Goal: Use online tool/utility: Utilize a website feature to perform a specific function

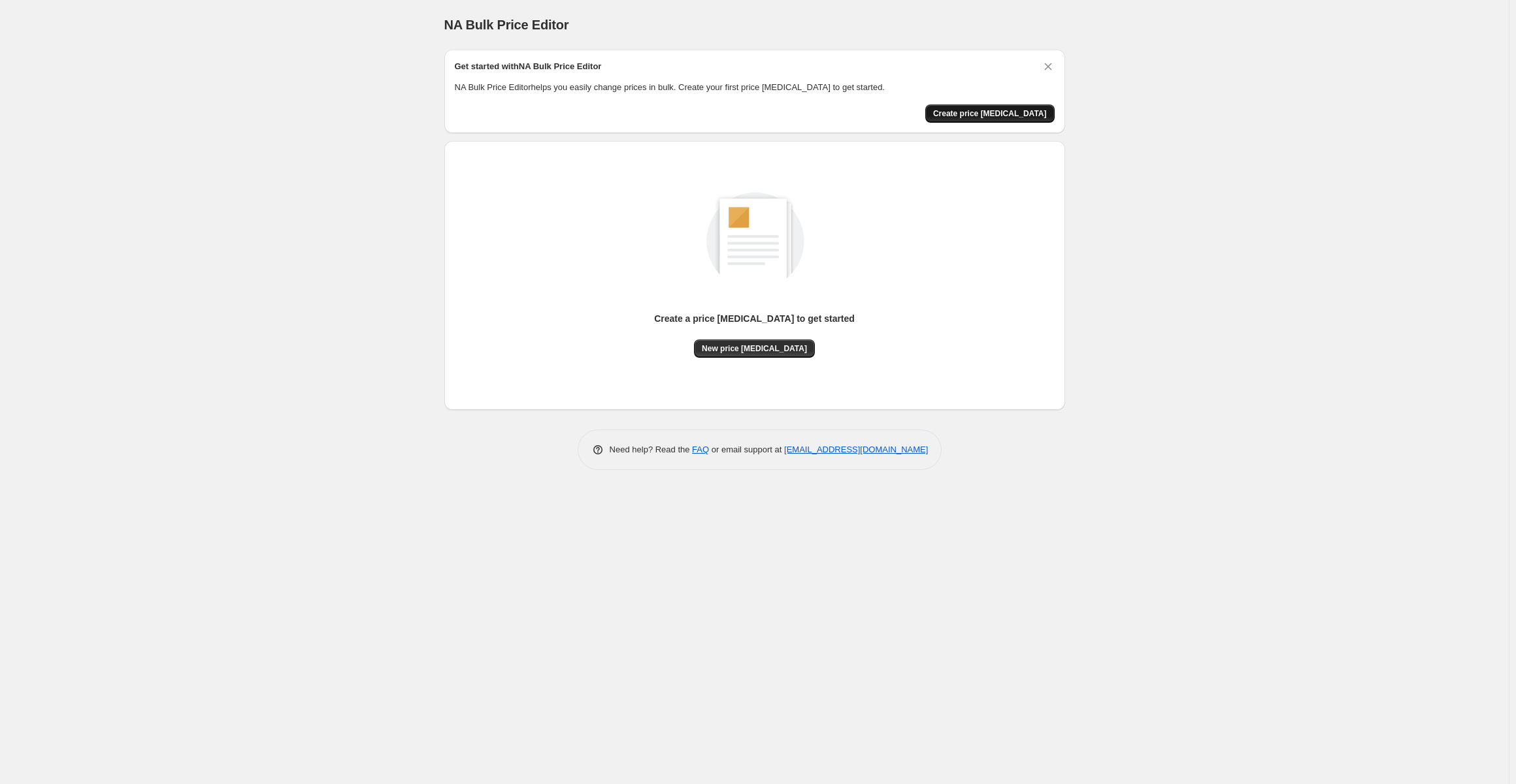
click at [1005, 111] on span "Create price [MEDICAL_DATA]" at bounding box center [990, 114] width 114 height 11
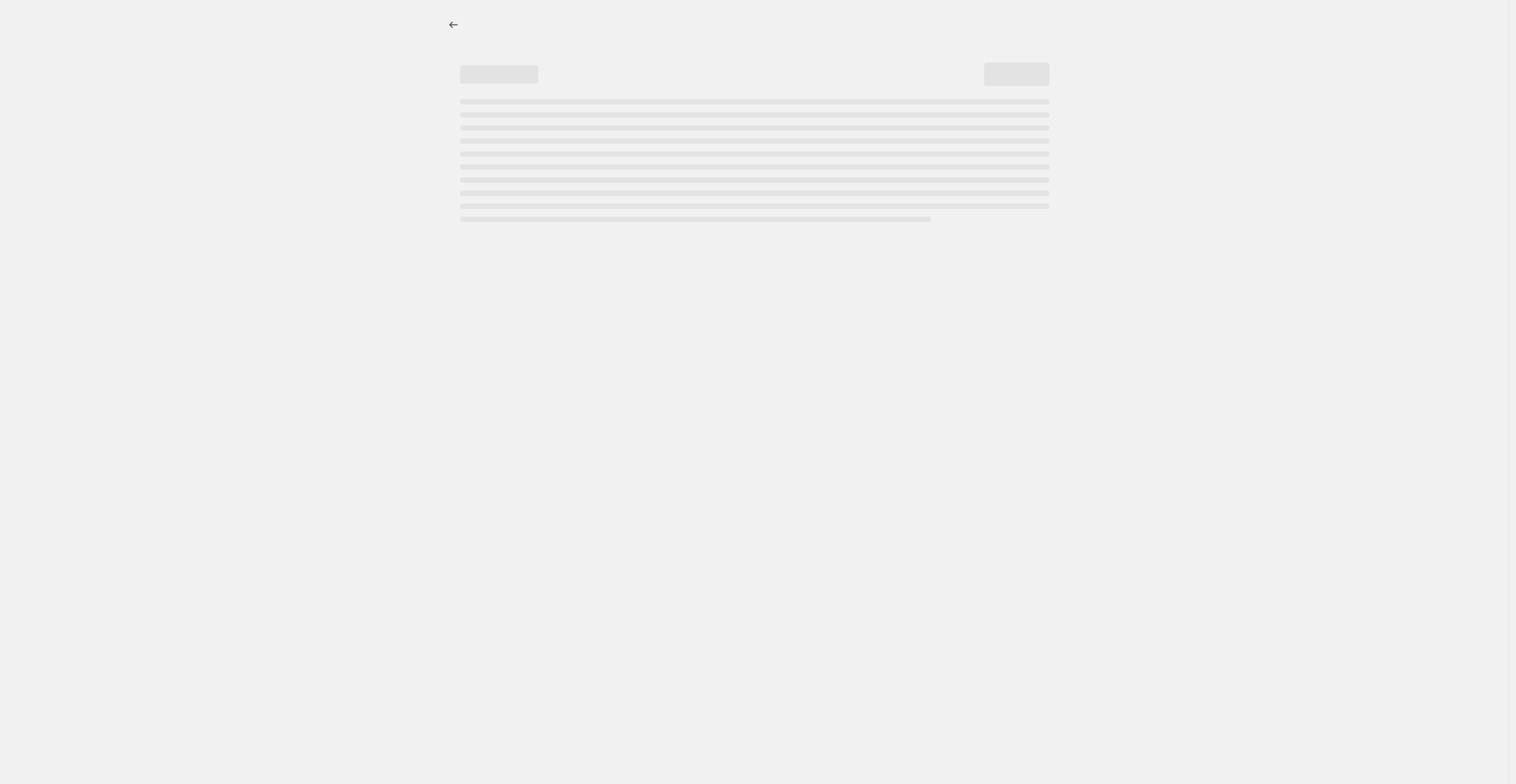
select select "percentage"
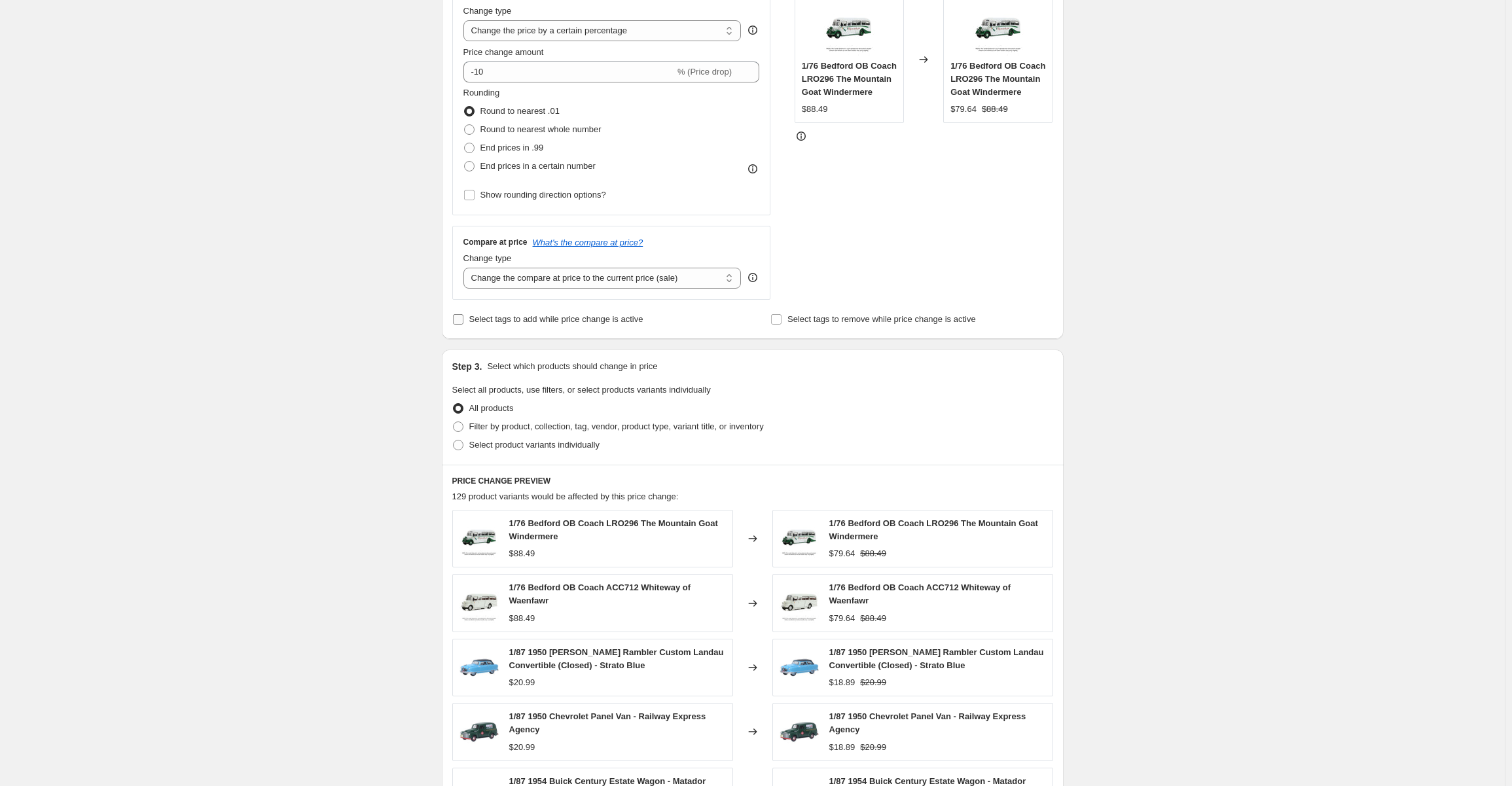
scroll to position [65, 0]
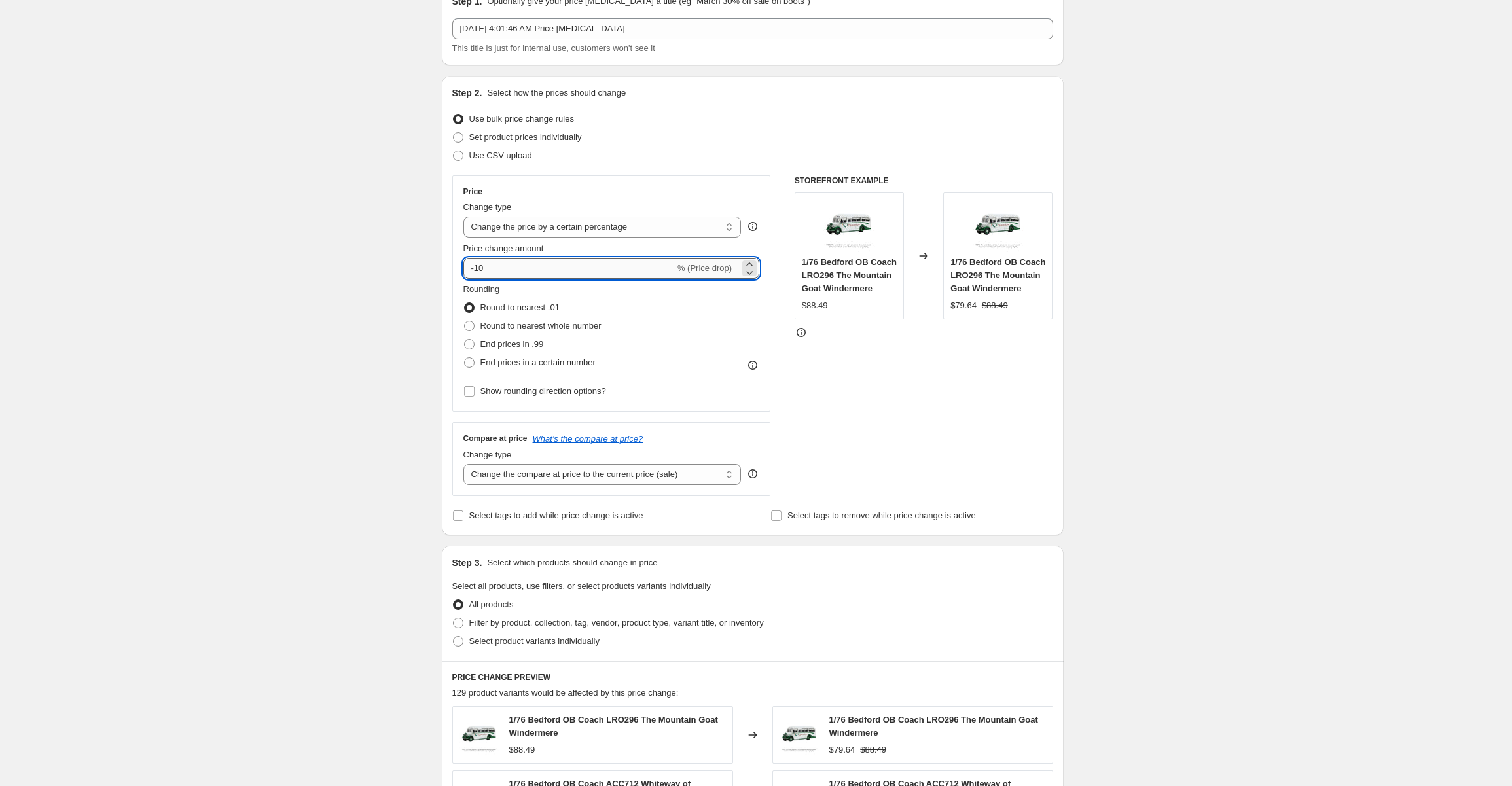
click at [526, 264] on input "-10" at bounding box center [569, 269] width 212 height 21
type input "-1"
type input "-90"
click at [1097, 361] on div "Create new price [MEDICAL_DATA]. This page is ready Create new price [MEDICAL_D…" at bounding box center [752, 599] width 1505 height 1329
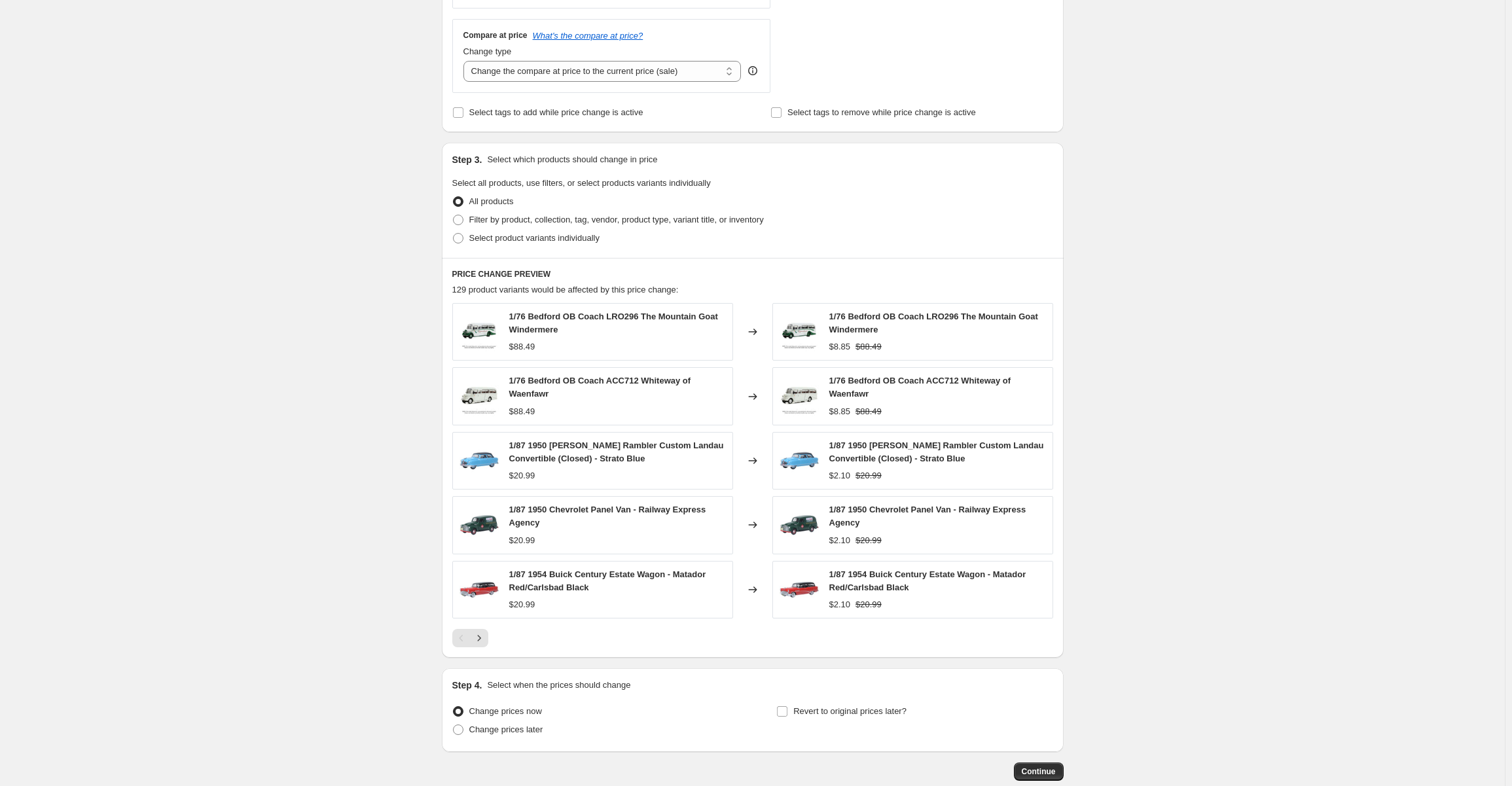
scroll to position [540, 0]
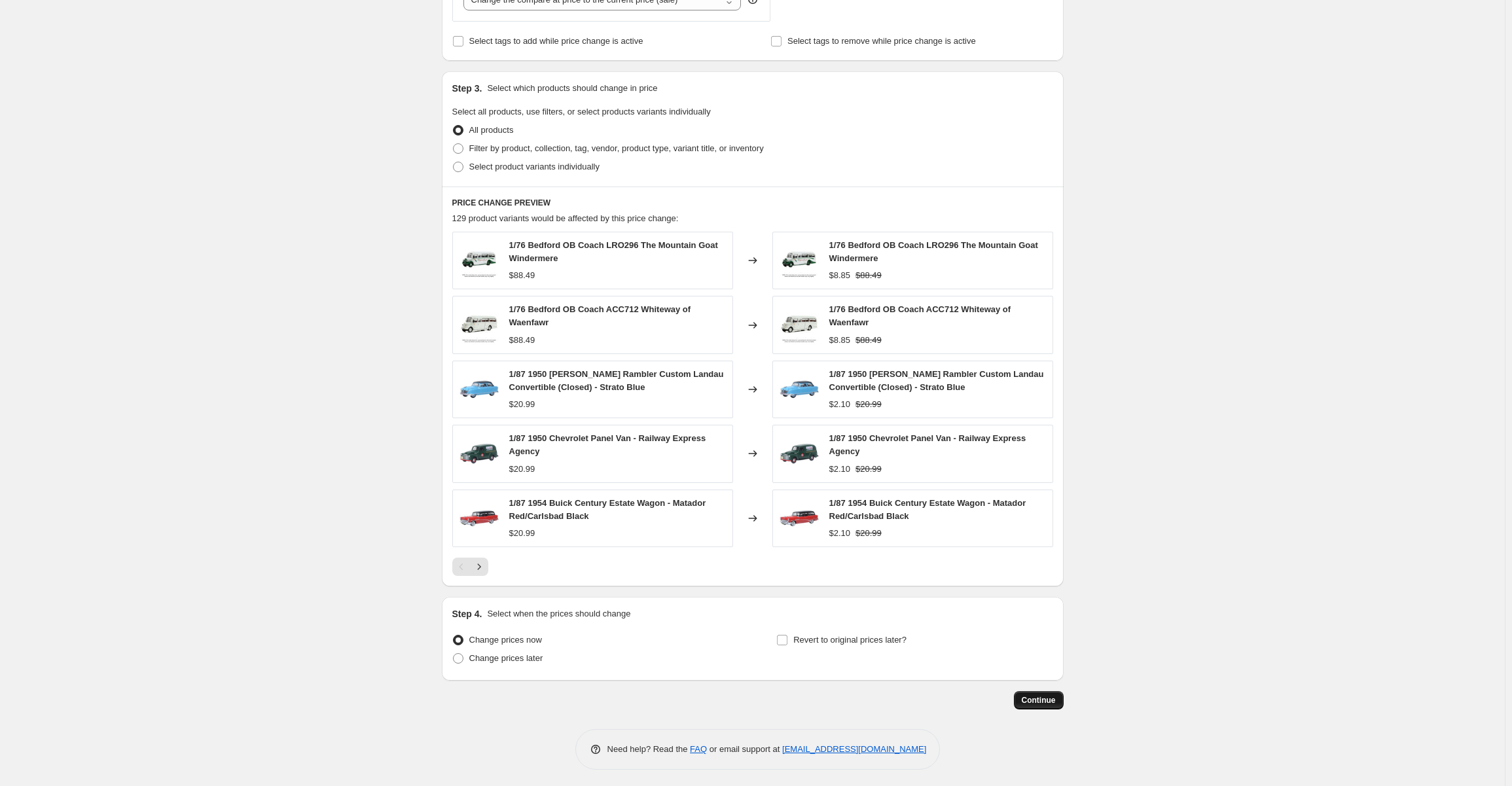
click at [1038, 696] on span "Continue" at bounding box center [1039, 700] width 34 height 11
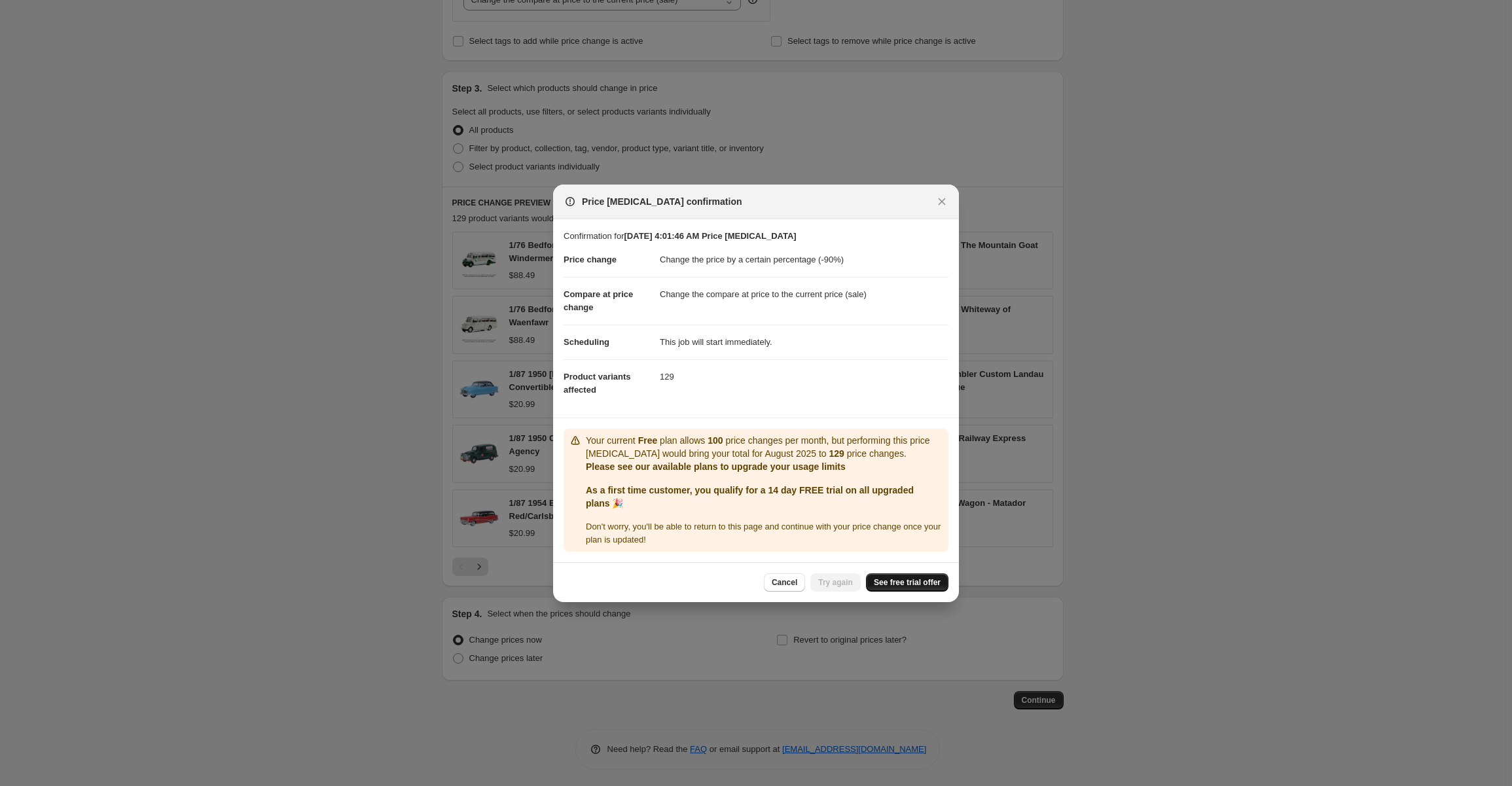
click at [917, 582] on span "See free trial offer" at bounding box center [907, 582] width 67 height 11
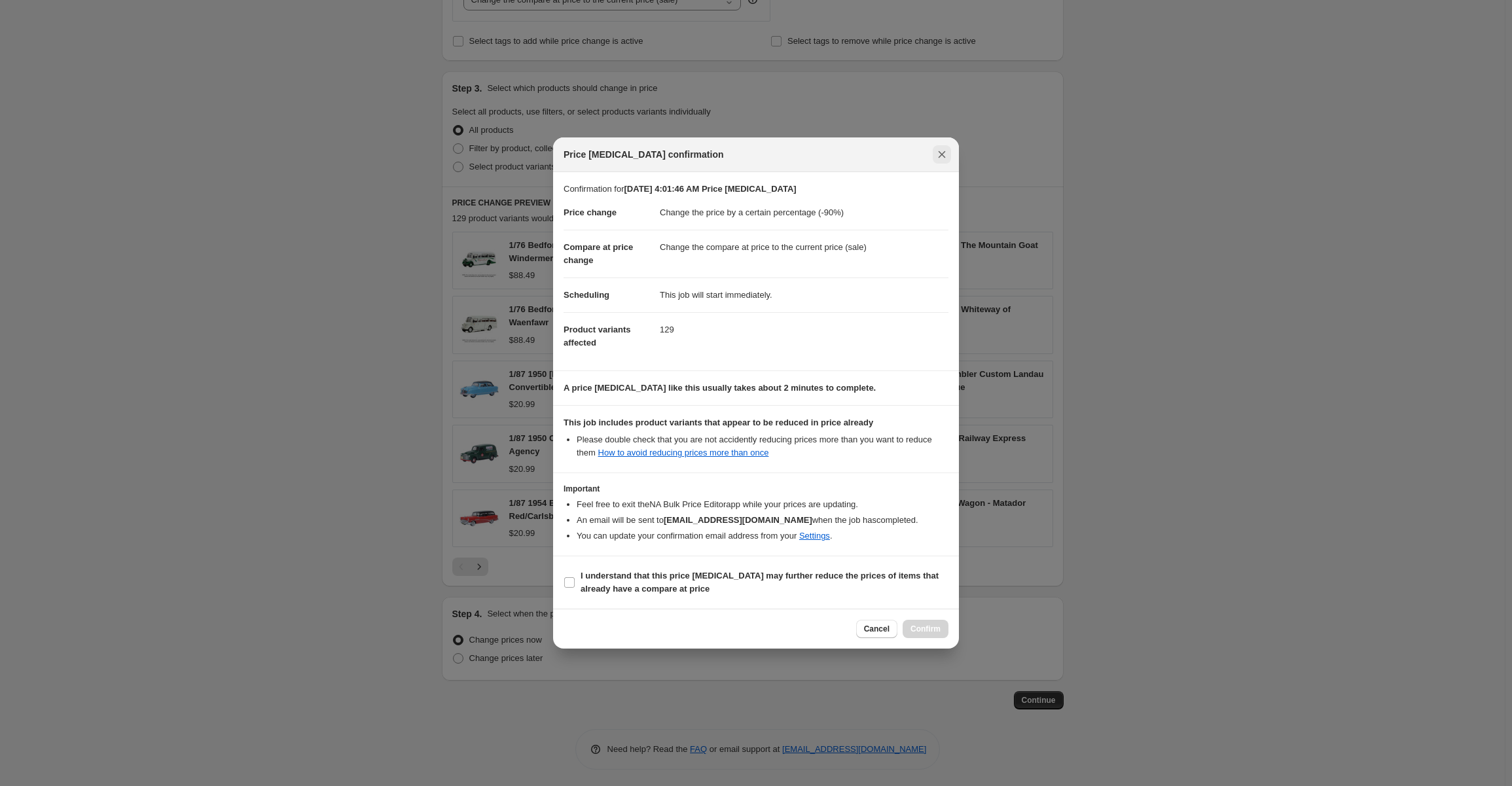
click at [943, 152] on icon "Close" at bounding box center [942, 154] width 13 height 13
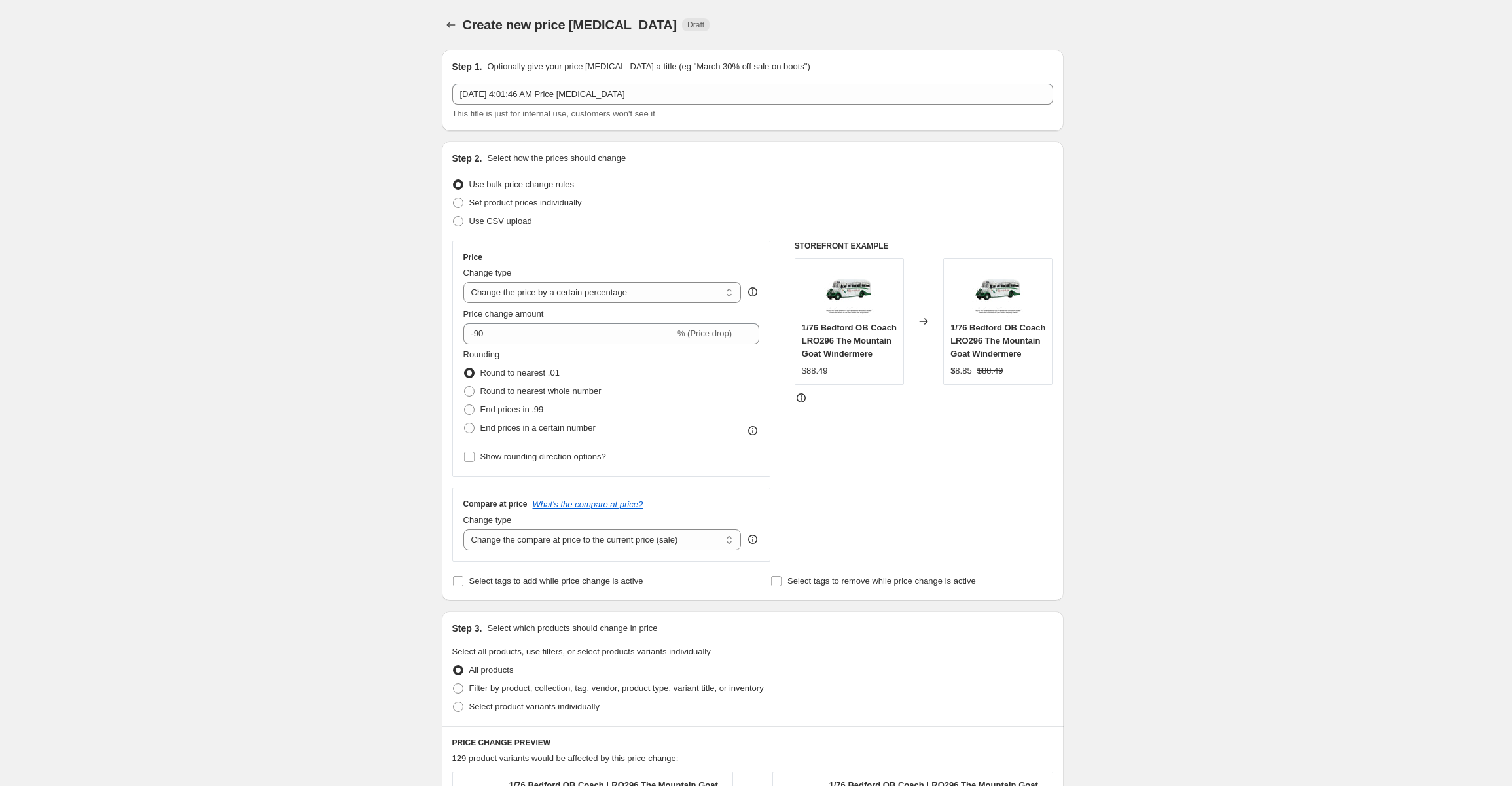
scroll to position [540, 0]
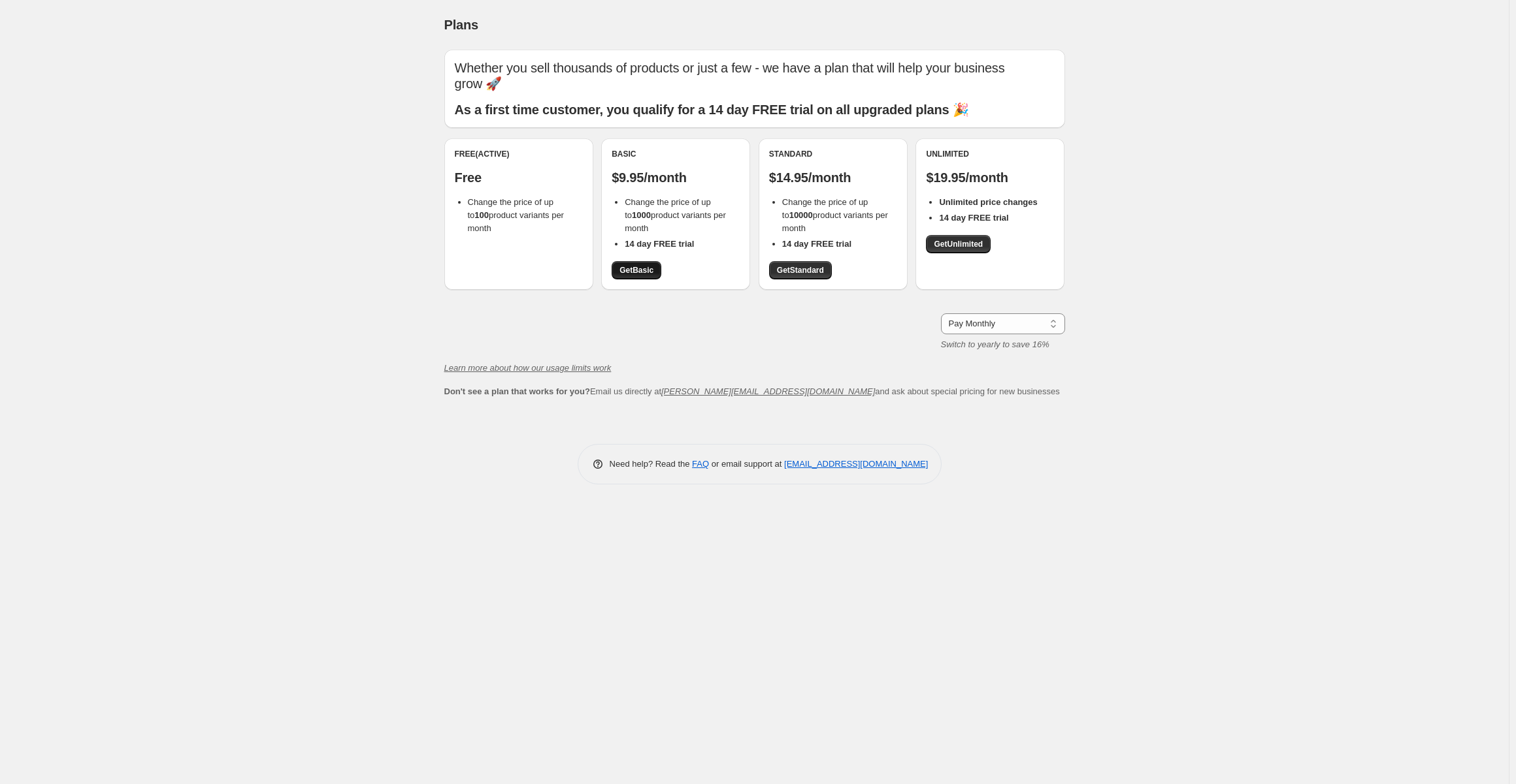
click at [632, 269] on span "Get Basic" at bounding box center [636, 270] width 34 height 11
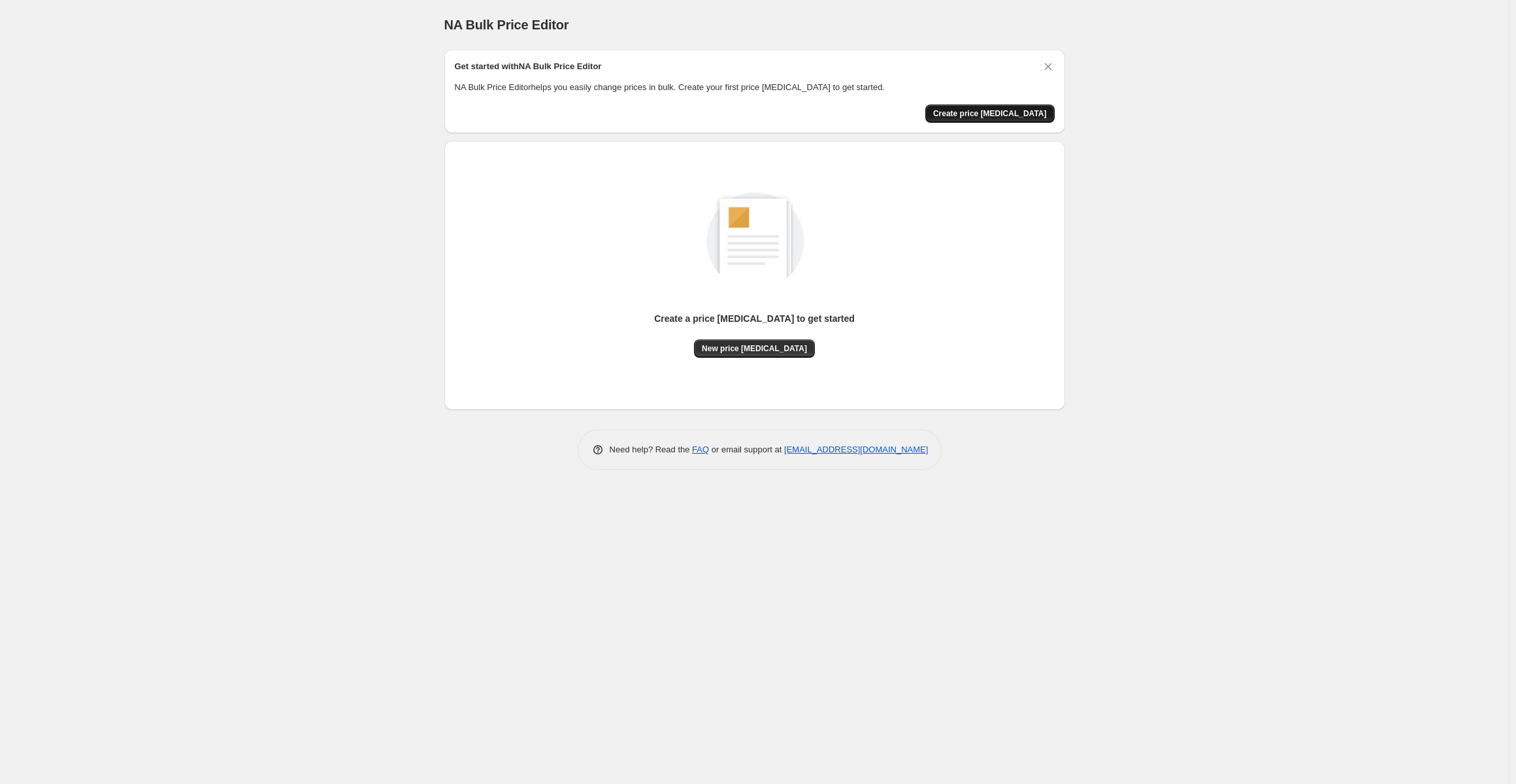
click at [993, 114] on span "Create price [MEDICAL_DATA]" at bounding box center [990, 114] width 114 height 11
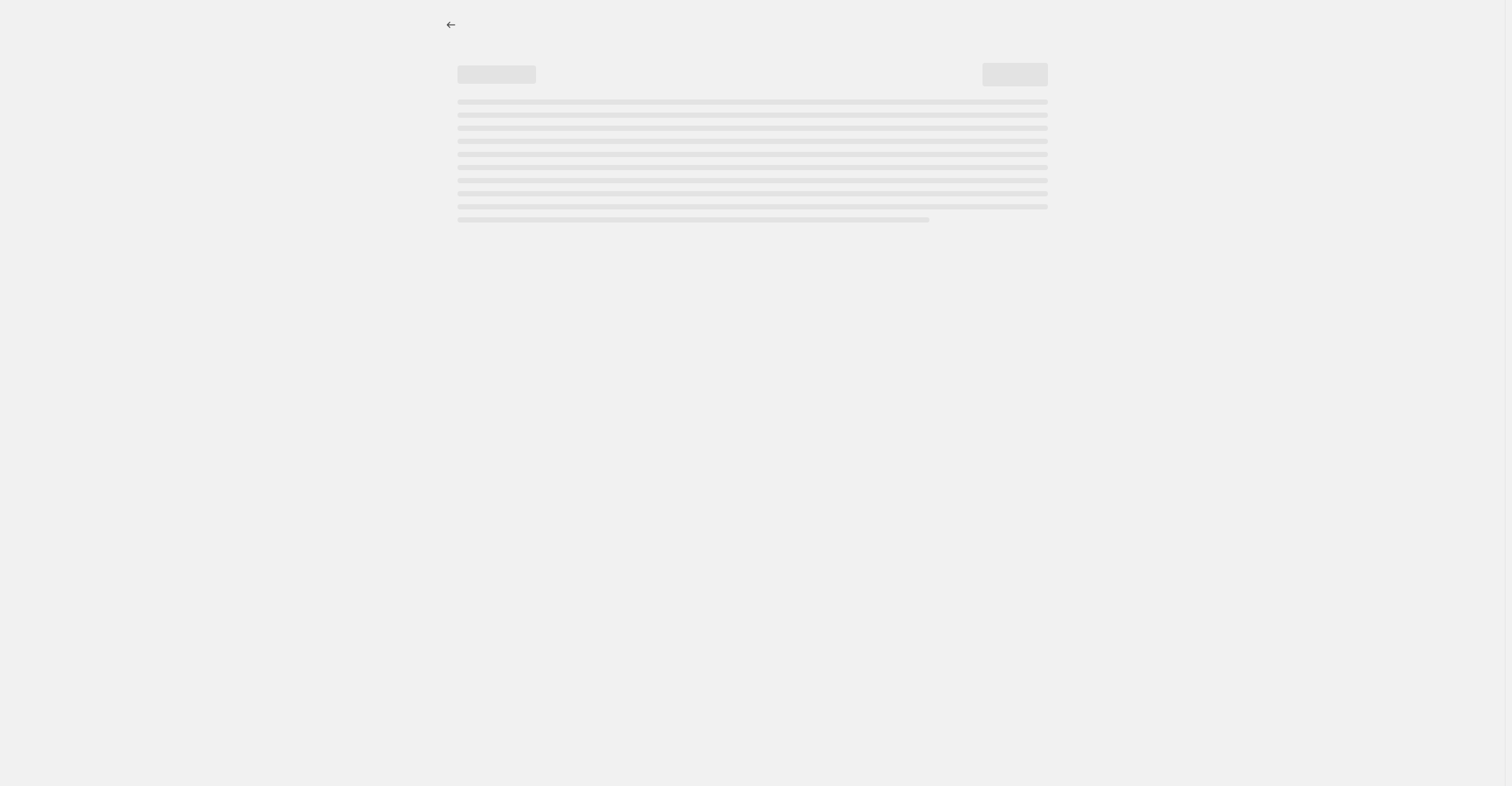
select select "percentage"
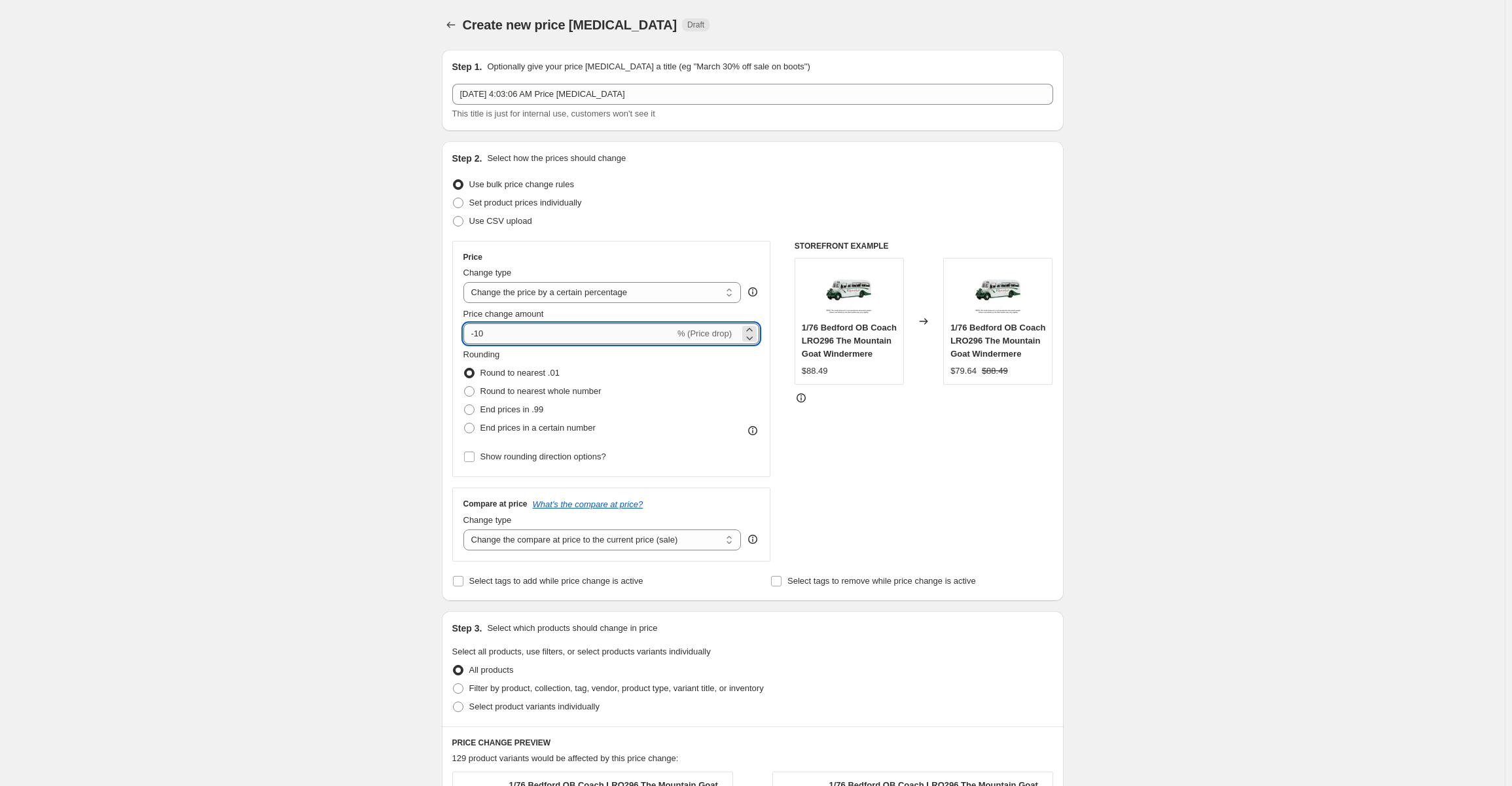
click at [524, 332] on input "-10" at bounding box center [569, 334] width 212 height 21
type input "-1"
type input "-90"
click at [1196, 421] on div "Create new price change job. This page is ready Create new price change job Dra…" at bounding box center [752, 664] width 1505 height 1329
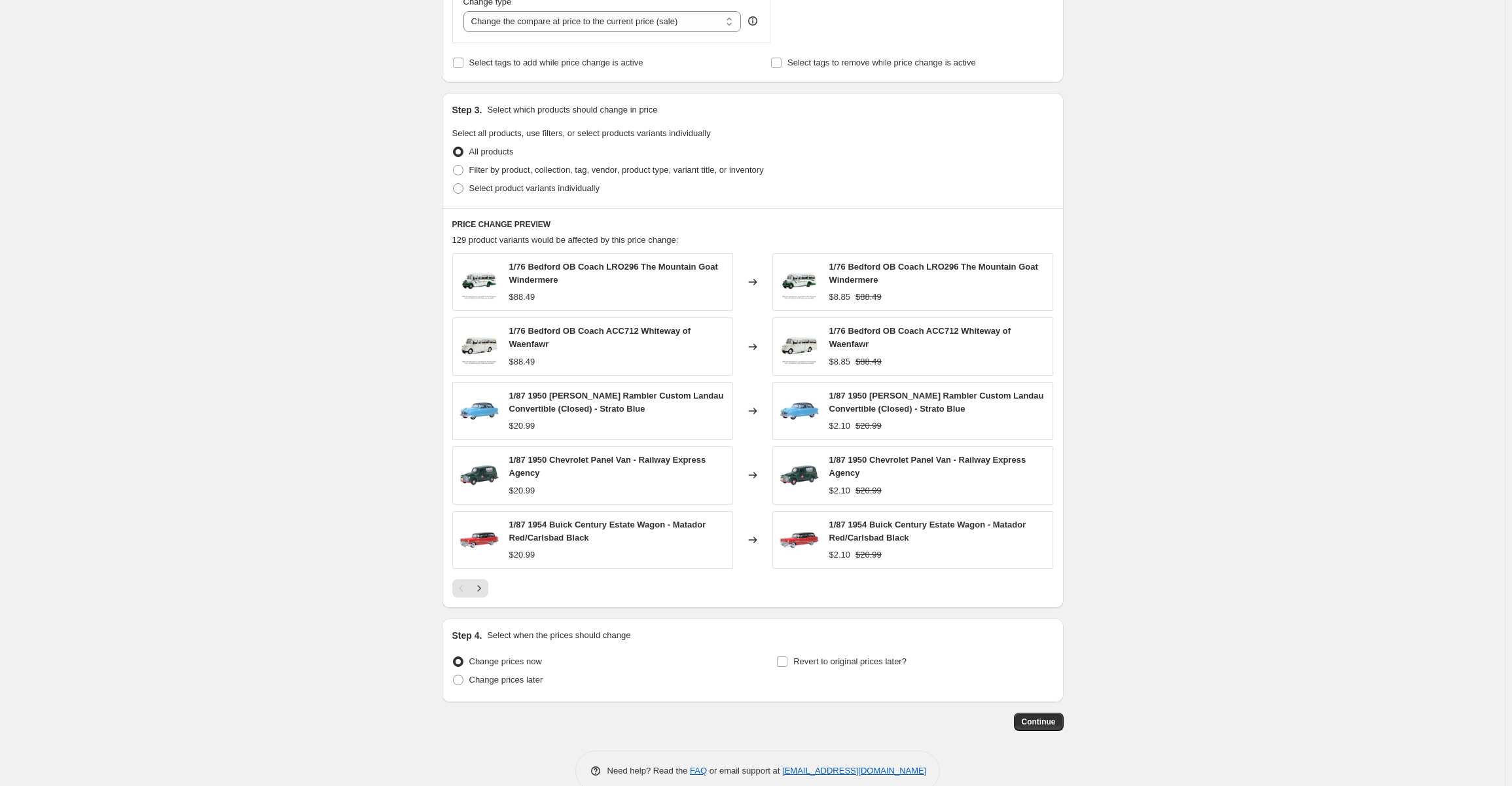
scroll to position [540, 0]
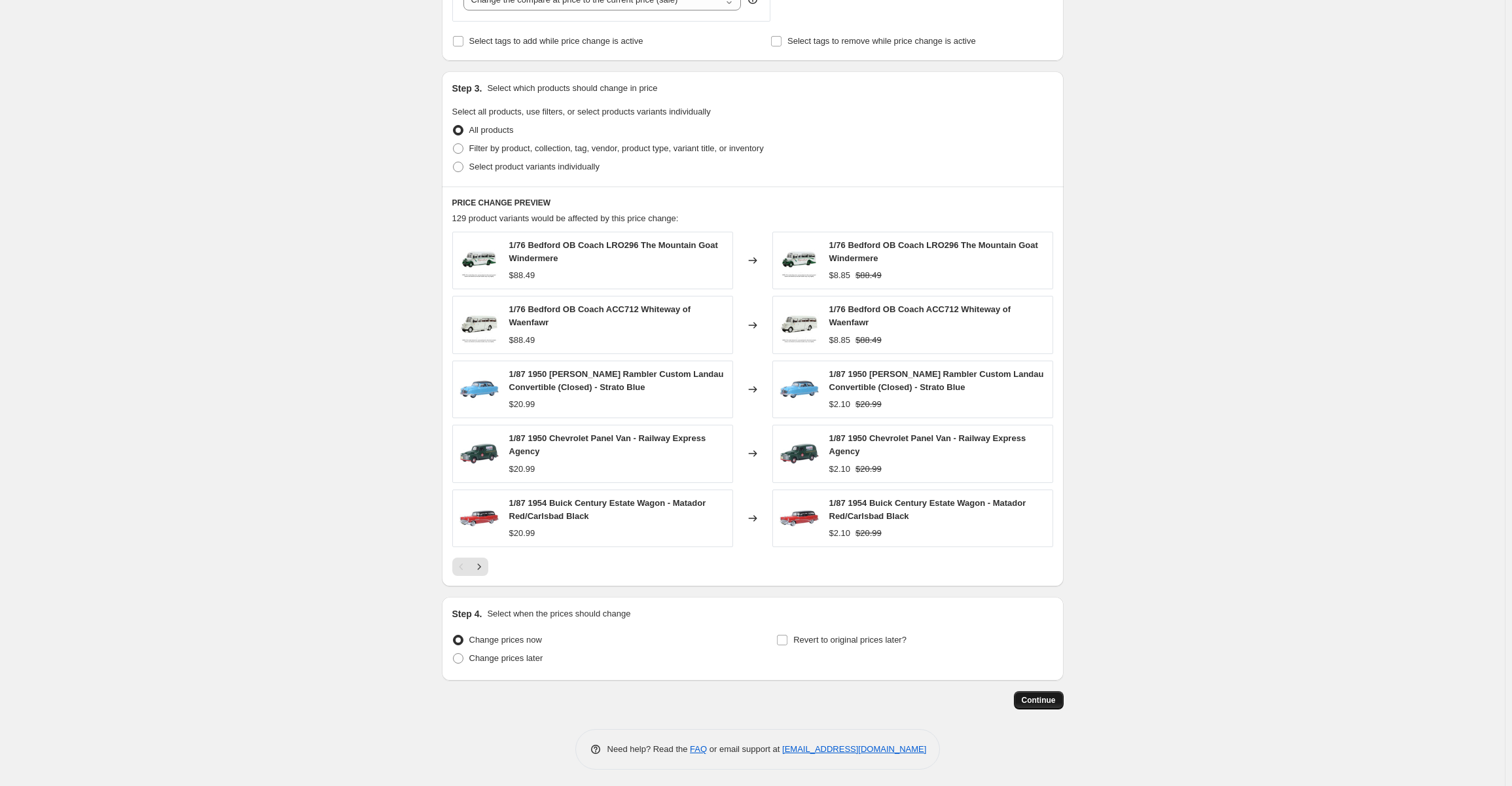
click at [1048, 697] on span "Continue" at bounding box center [1039, 700] width 34 height 11
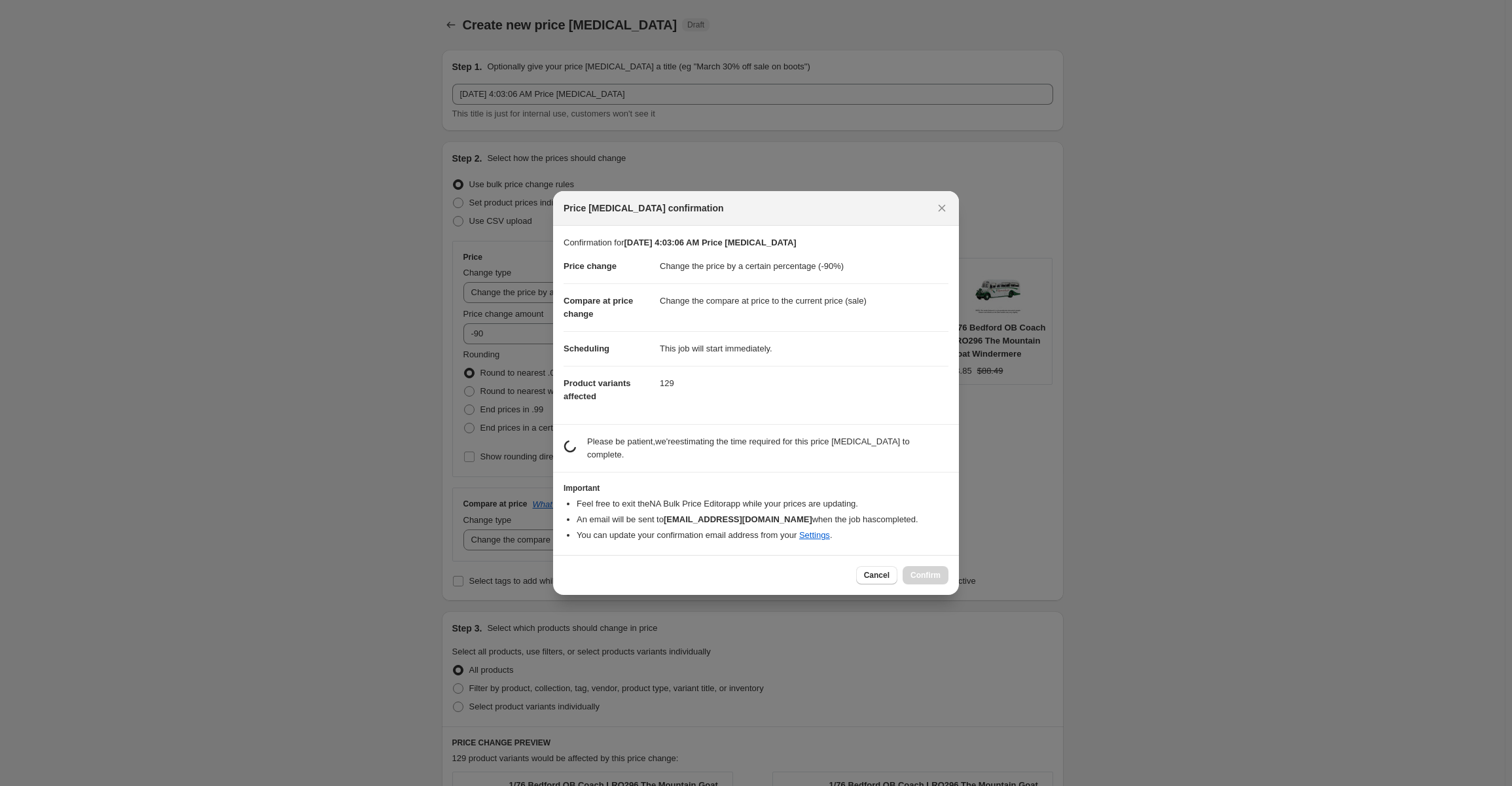
scroll to position [0, 0]
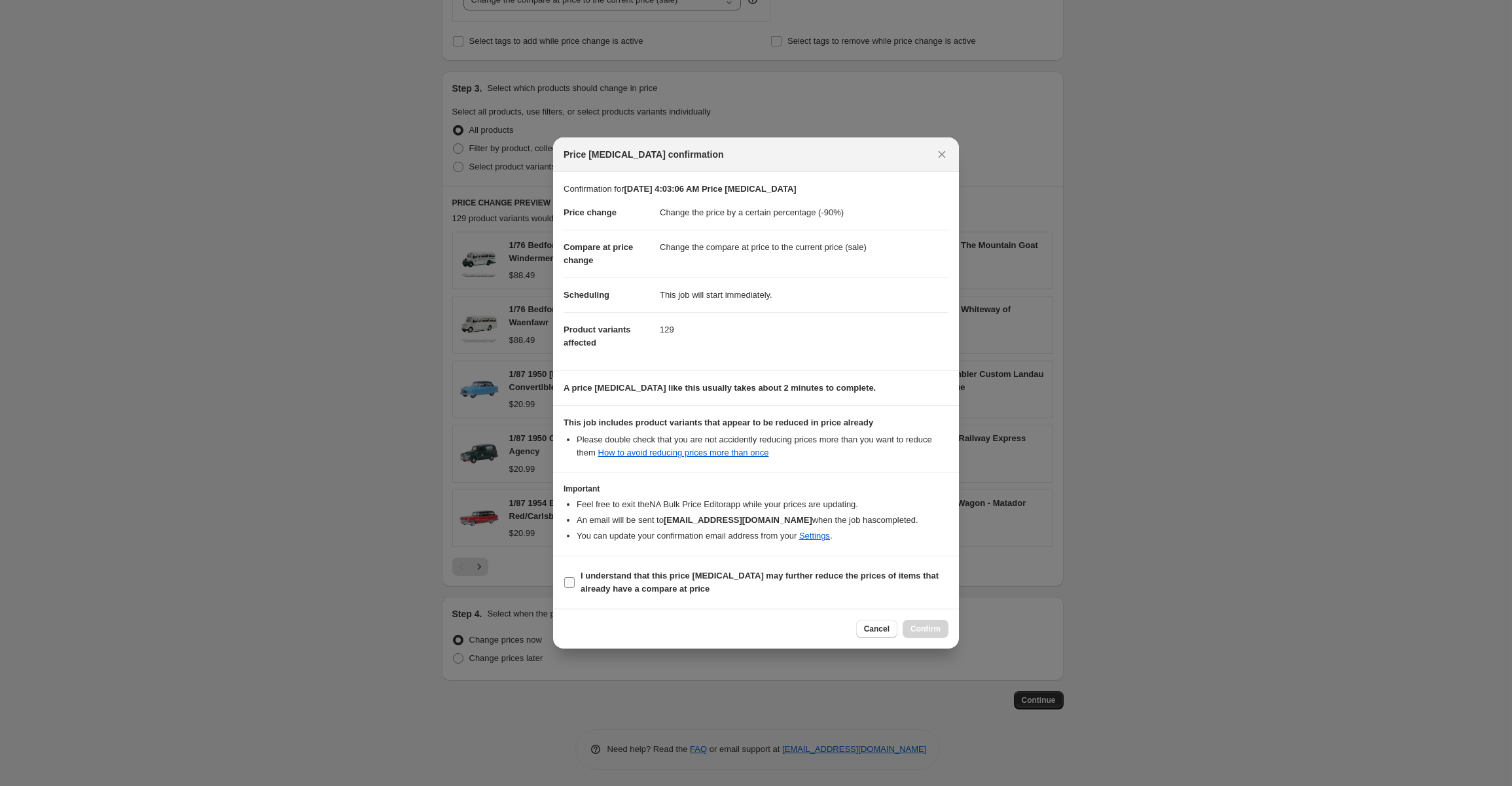
click at [571, 584] on input "I understand that this price [MEDICAL_DATA] may further reduce the prices of it…" at bounding box center [569, 582] width 11 height 11
checkbox input "true"
click at [927, 626] on span "Confirm" at bounding box center [925, 629] width 30 height 11
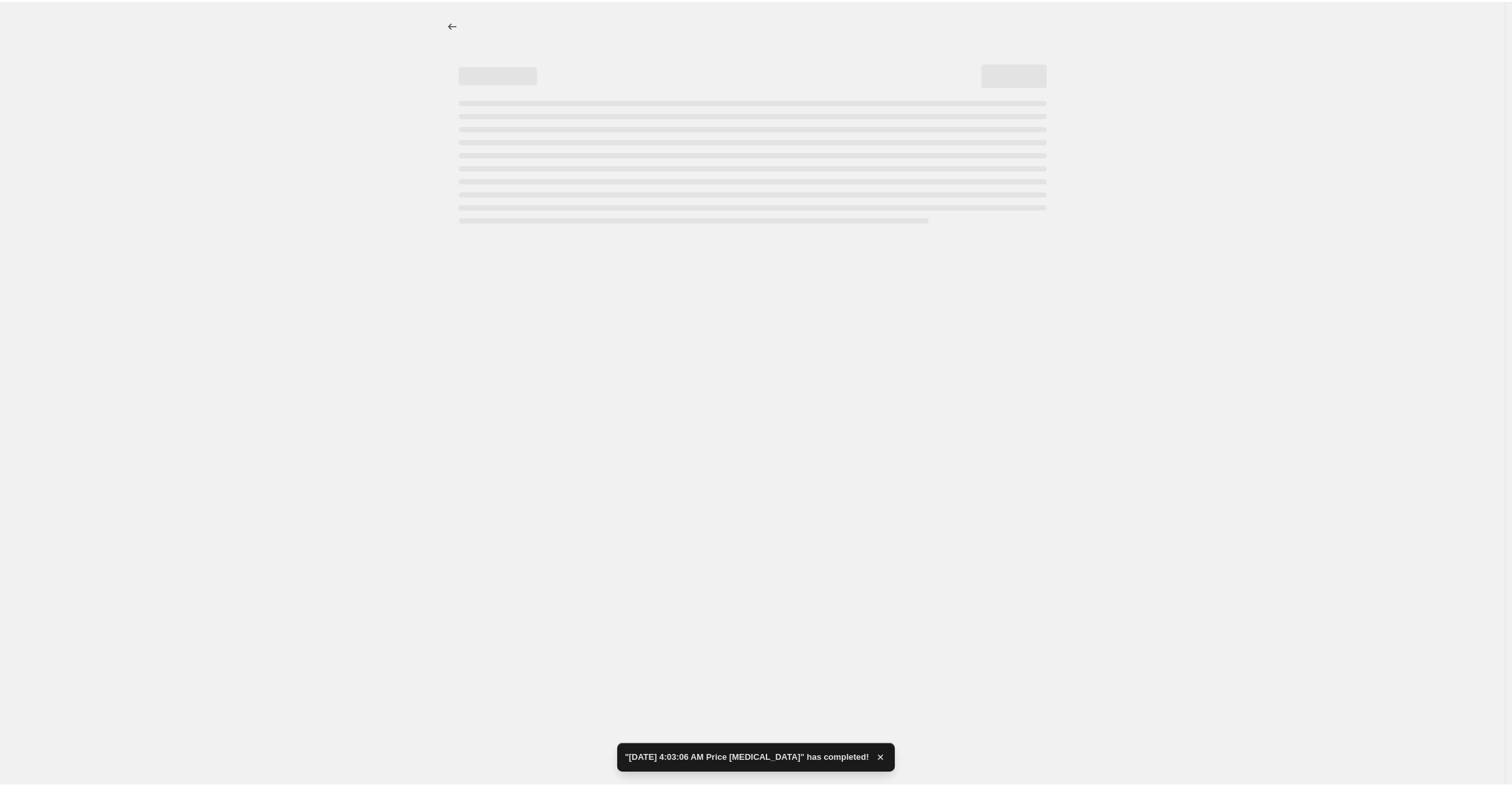
select select "percentage"
